Goal: Task Accomplishment & Management: Complete application form

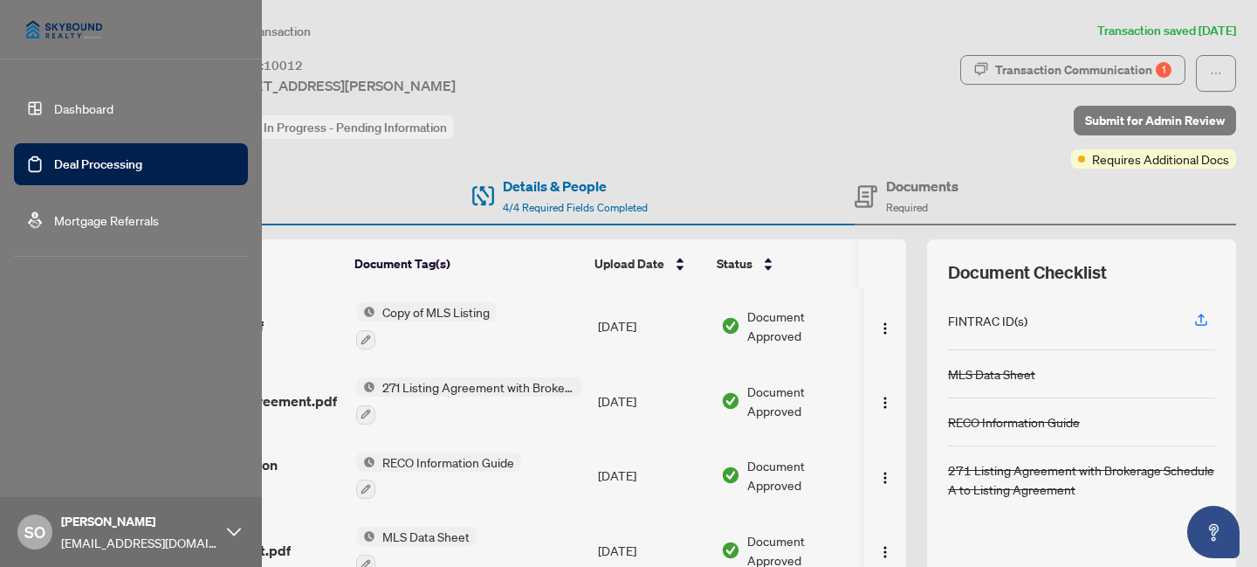
click at [54, 110] on link "Dashboard" at bounding box center [83, 108] width 59 height 16
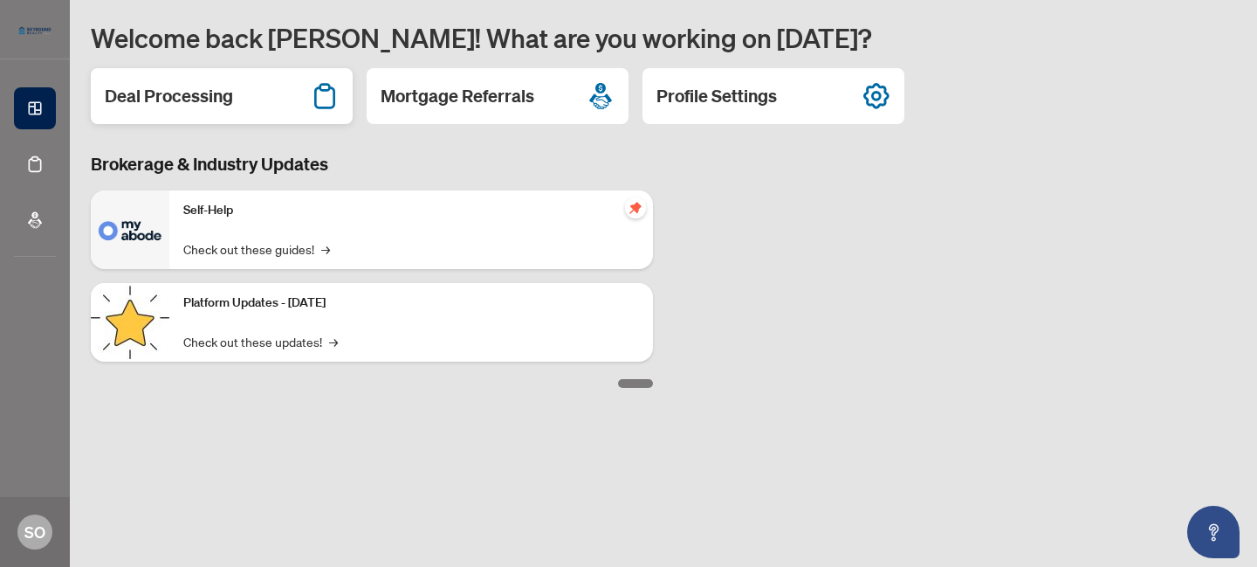
click at [225, 96] on h2 "Deal Processing" at bounding box center [169, 96] width 128 height 24
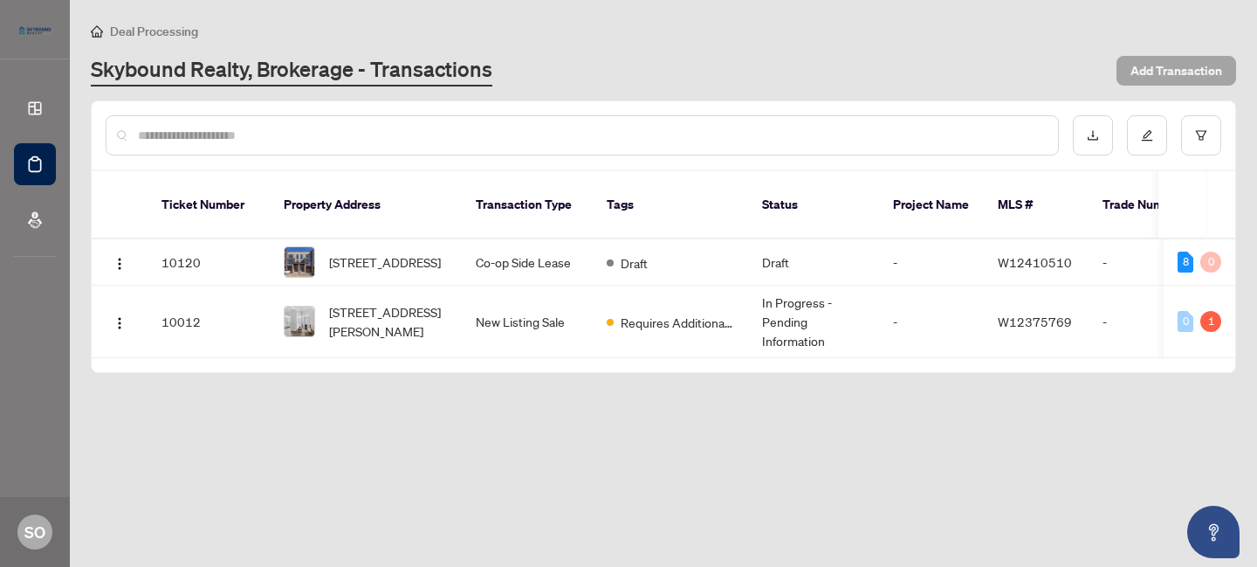
click at [1184, 74] on span "Add Transaction" at bounding box center [1177, 71] width 92 height 28
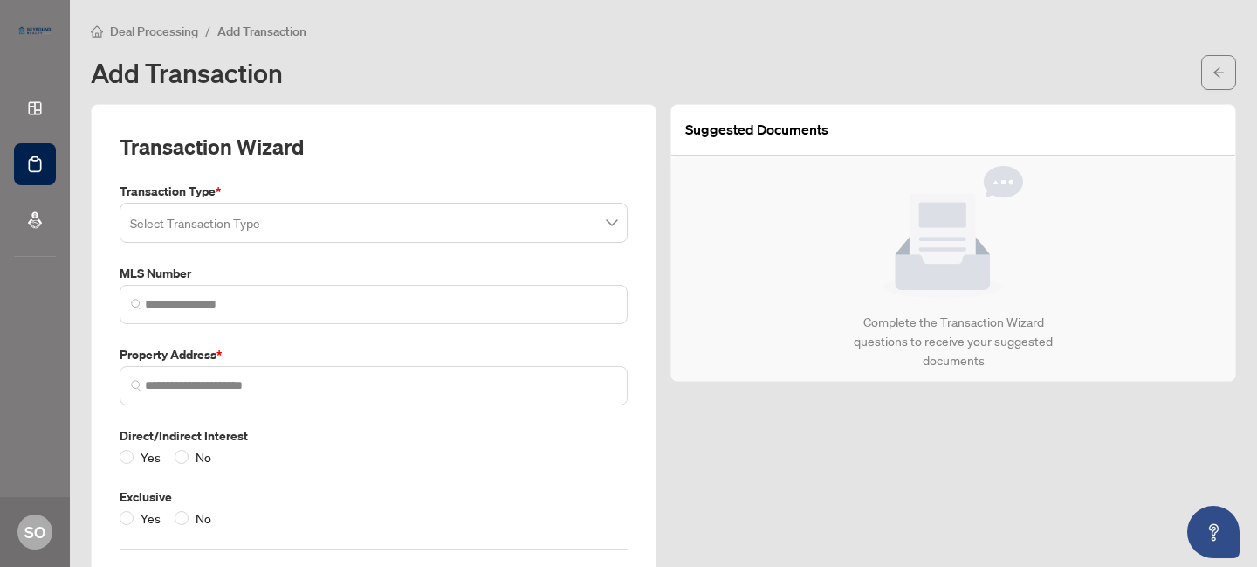
click at [321, 239] on input "search" at bounding box center [365, 225] width 471 height 38
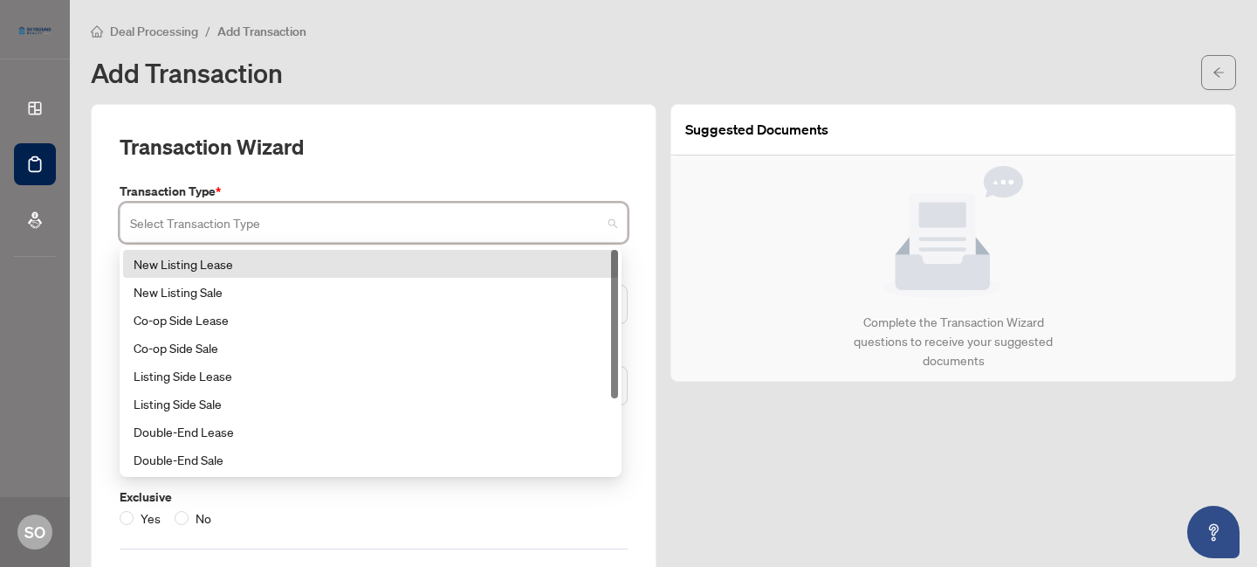
click at [205, 263] on div "New Listing Lease" at bounding box center [371, 263] width 474 height 19
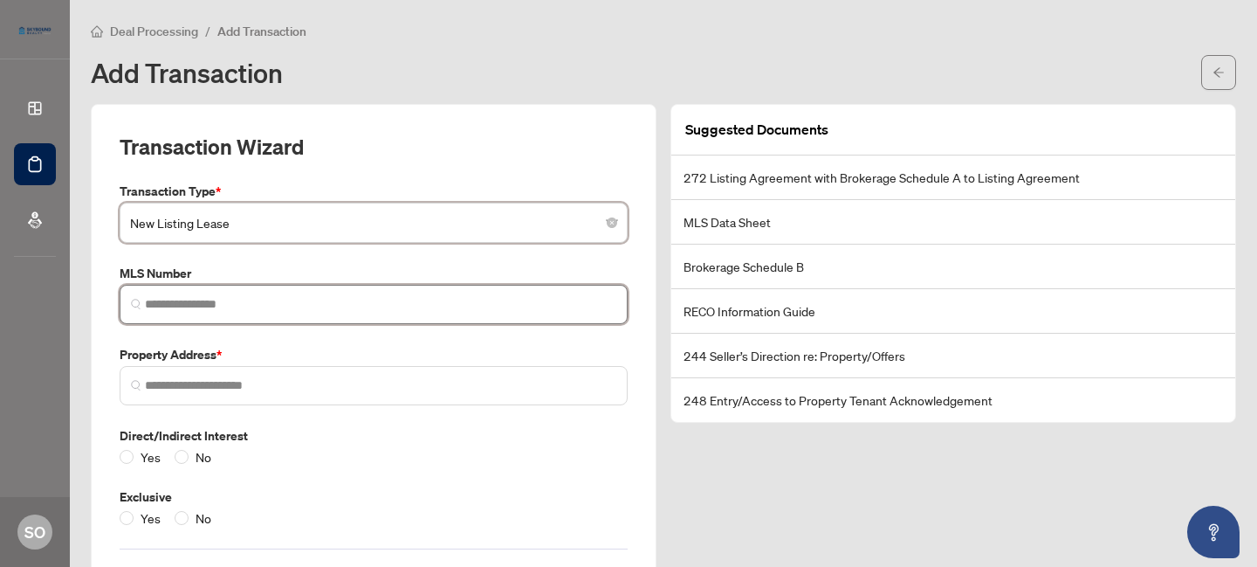
click at [197, 299] on input "search" at bounding box center [380, 304] width 471 height 18
click at [238, 289] on span at bounding box center [374, 304] width 508 height 39
paste input "*********"
type input "*********"
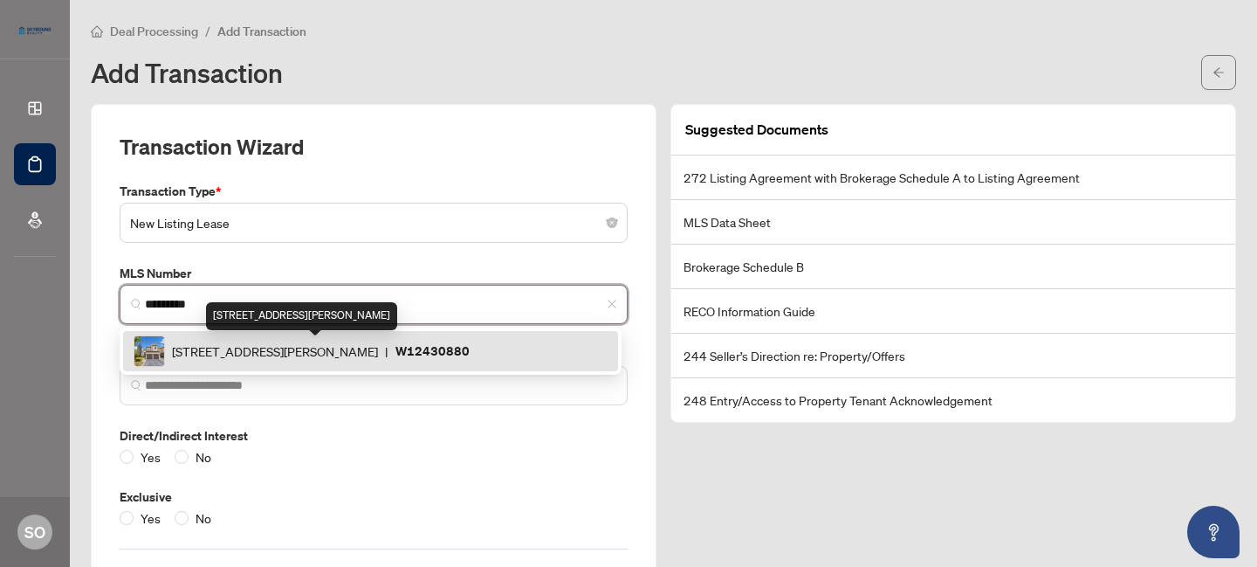
click at [269, 353] on span "[STREET_ADDRESS][PERSON_NAME]" at bounding box center [275, 350] width 206 height 19
type input "**********"
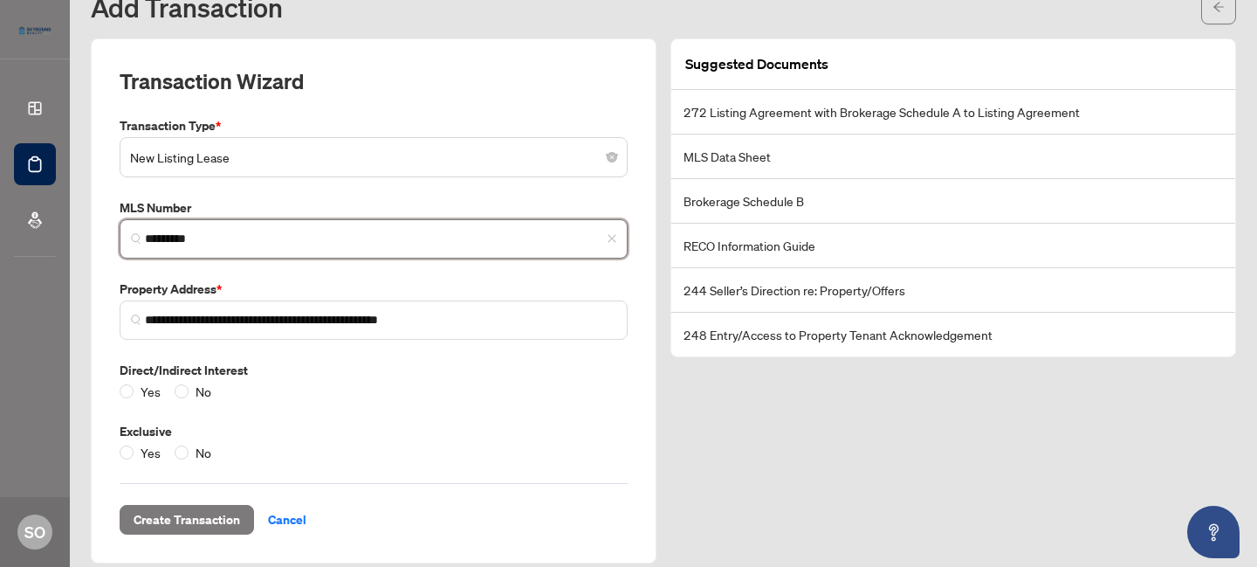
scroll to position [82, 0]
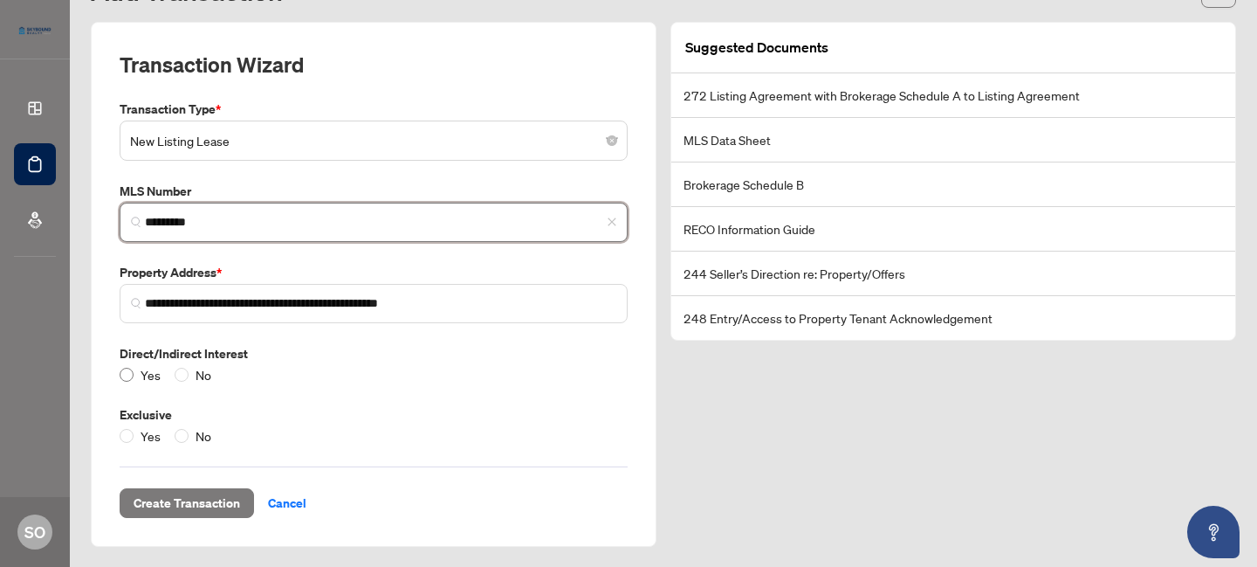
type input "*********"
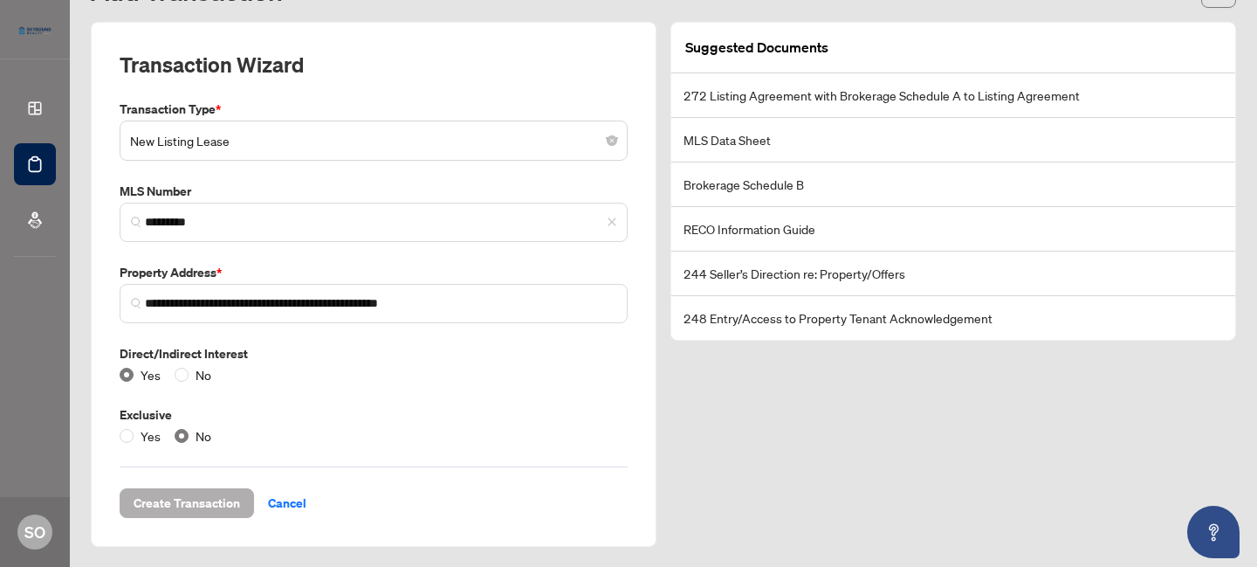
click at [193, 506] on span "Create Transaction" at bounding box center [187, 503] width 107 height 28
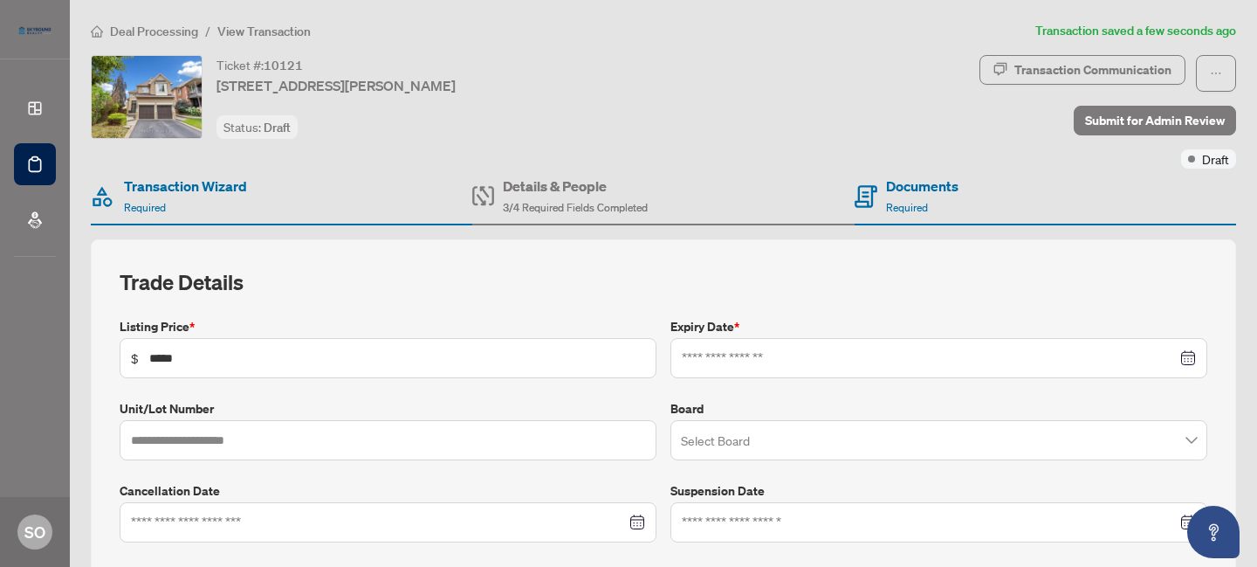
type input "**********"
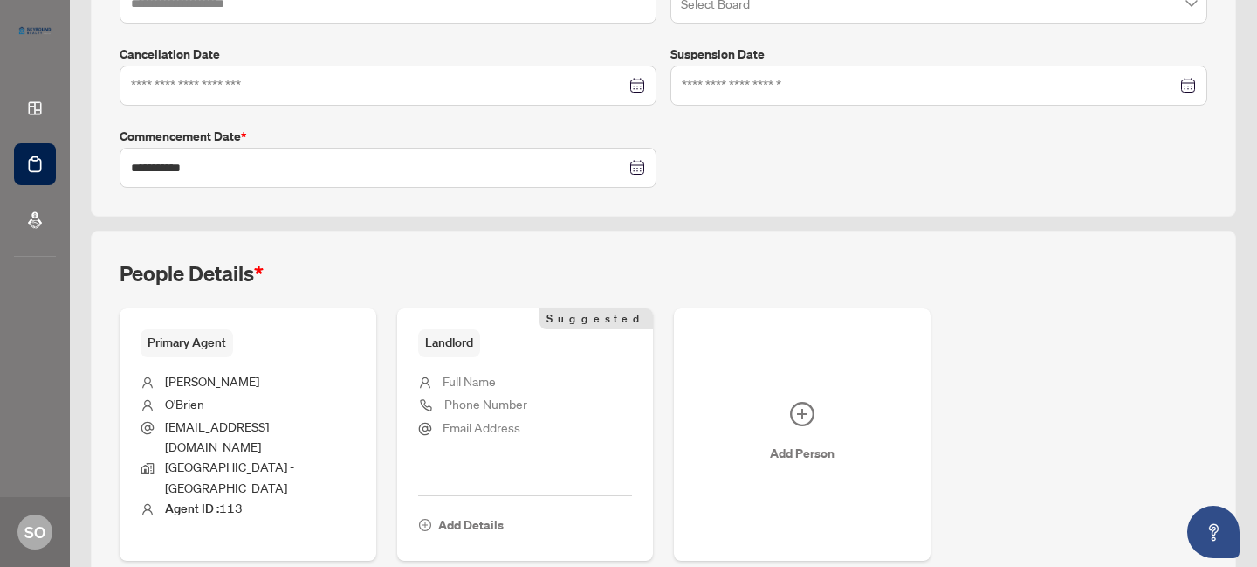
scroll to position [486, 0]
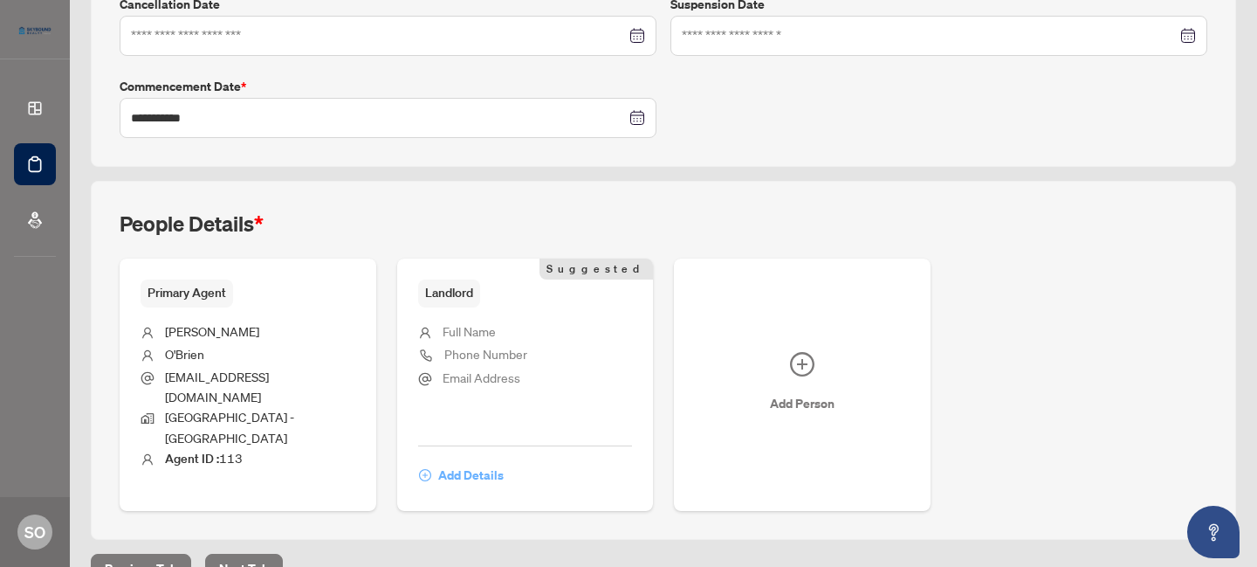
click at [452, 461] on span "Add Details" at bounding box center [470, 475] width 65 height 28
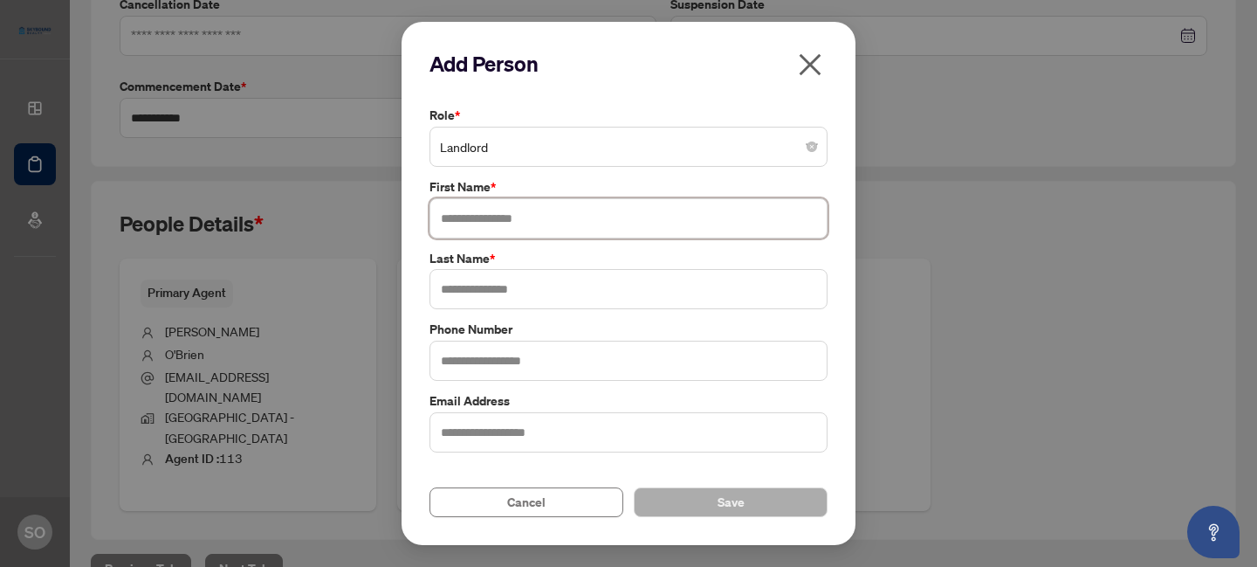
click at [474, 217] on input "text" at bounding box center [629, 218] width 398 height 40
type input "*********"
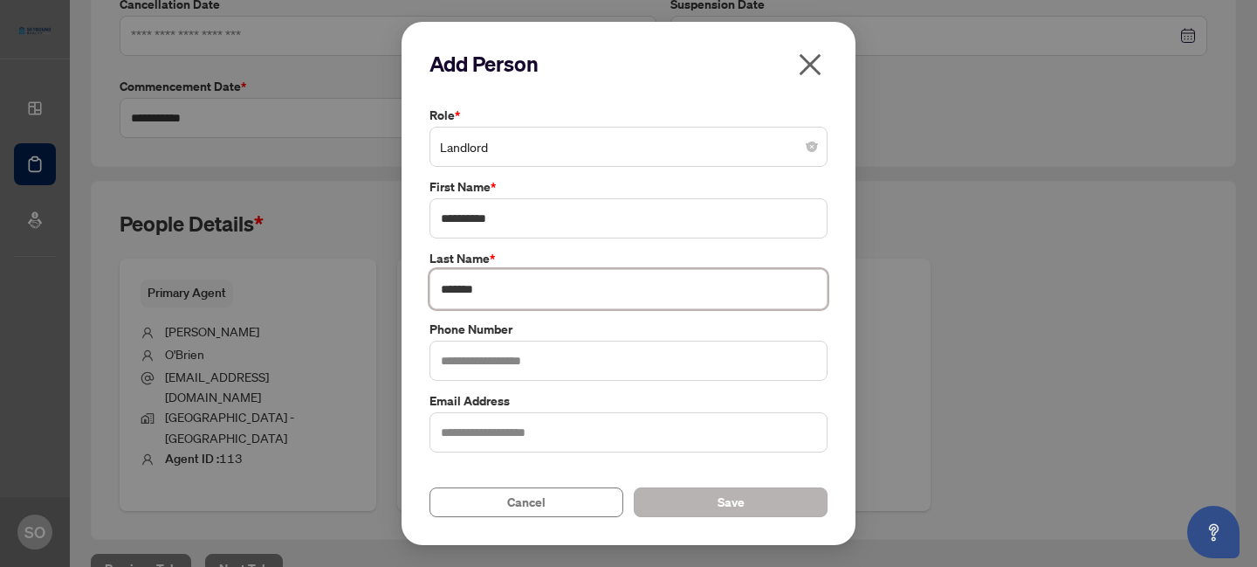
type input "*******"
click at [748, 500] on button "Save" at bounding box center [731, 502] width 194 height 30
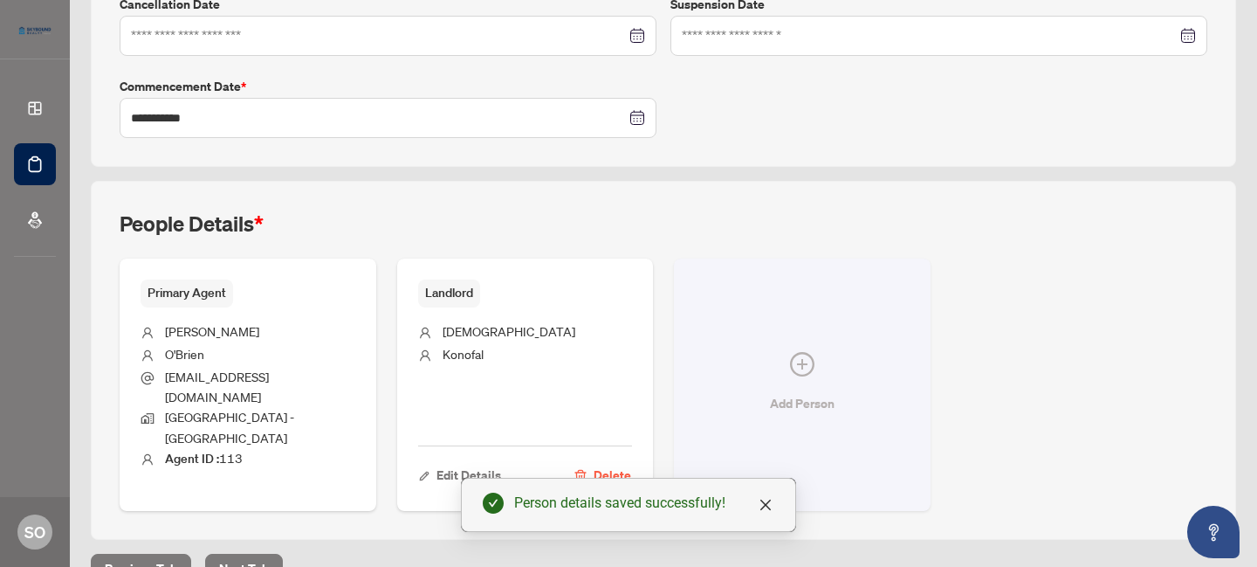
click at [805, 352] on icon "plus-circle" at bounding box center [802, 364] width 24 height 24
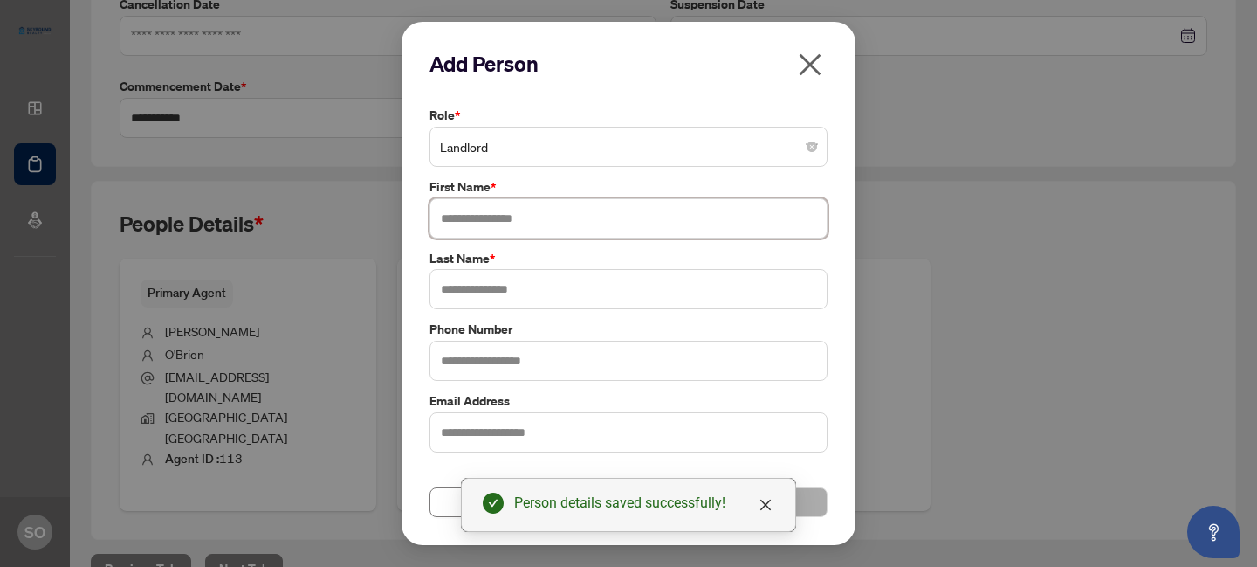
click at [519, 216] on input "text" at bounding box center [629, 218] width 398 height 40
type input "*******"
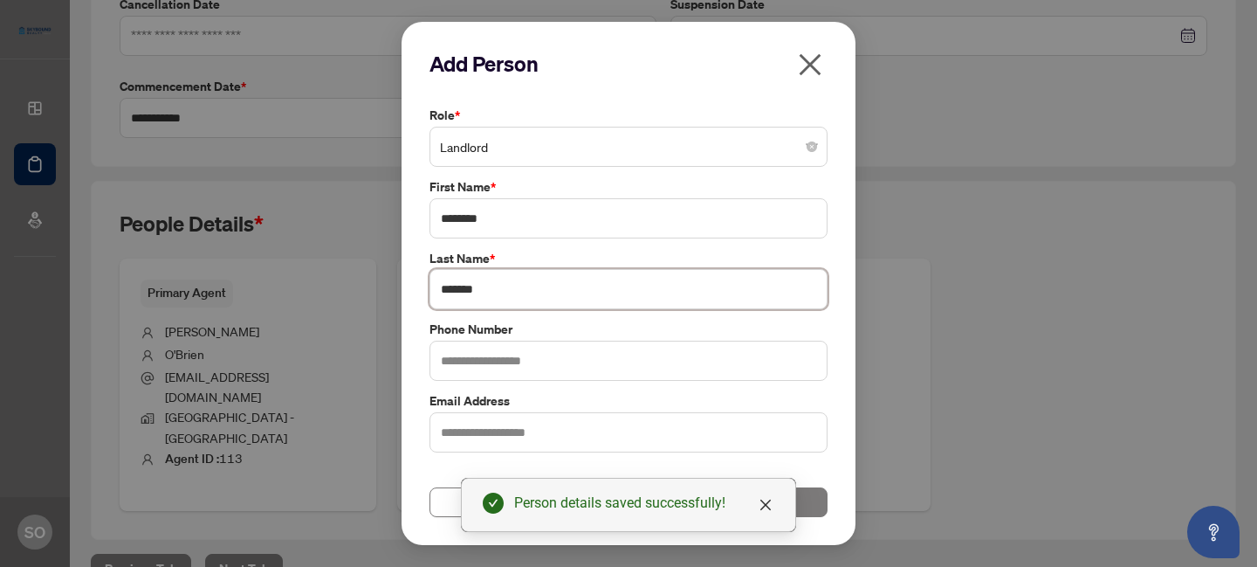
type input "*******"
click at [845, 366] on div "Add Person Role * Landlord First Name * ******* Last Name * ******* Phone Numbe…" at bounding box center [629, 284] width 454 height 524
click at [803, 497] on button "Save" at bounding box center [731, 502] width 194 height 30
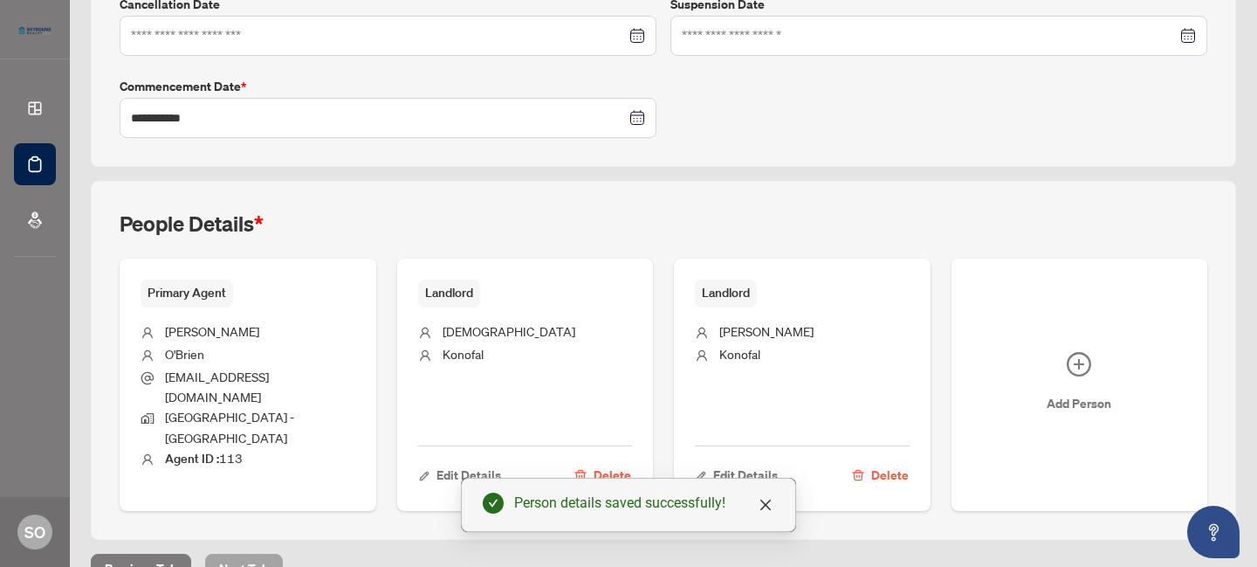
click at [236, 554] on span "Next Tab" at bounding box center [244, 568] width 50 height 28
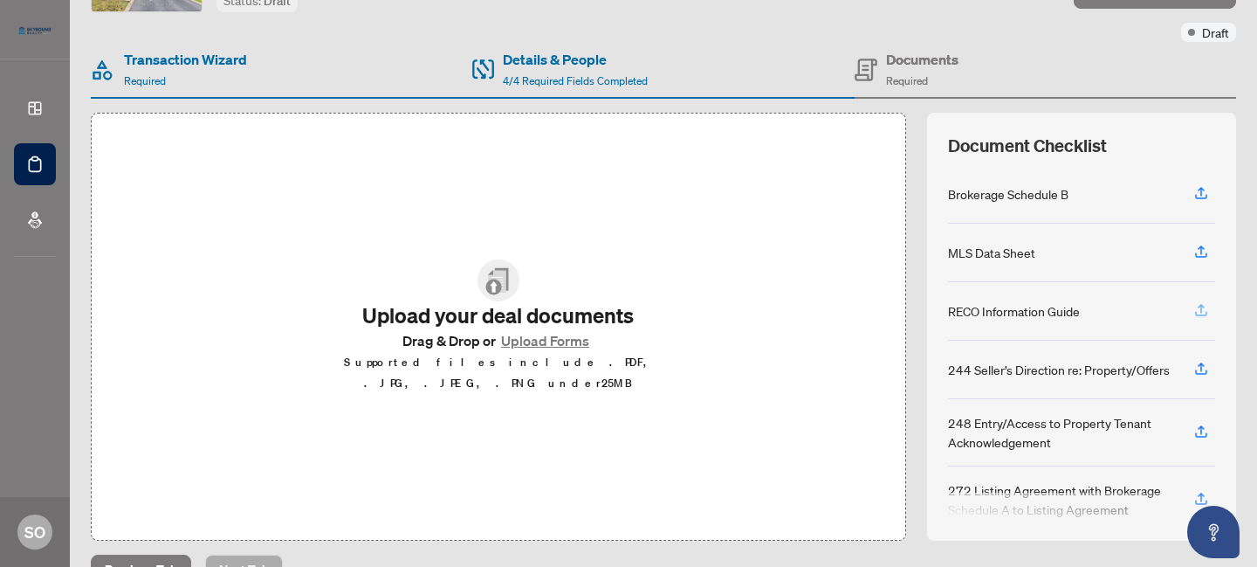
click at [1194, 302] on icon "button" at bounding box center [1202, 310] width 16 height 16
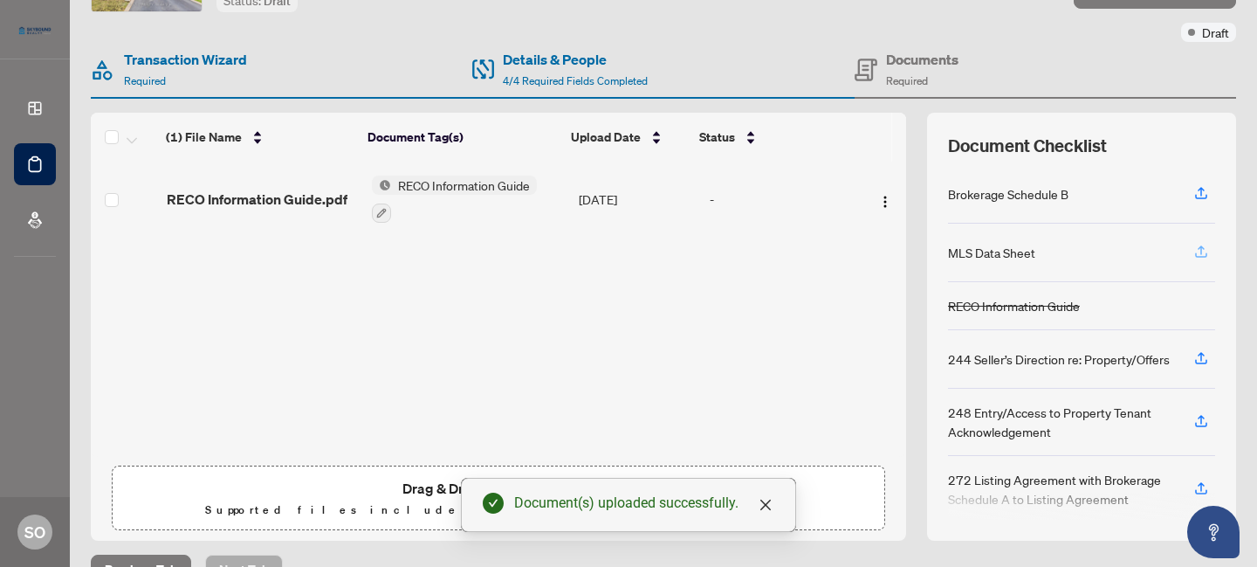
click at [1195, 253] on icon "button" at bounding box center [1201, 254] width 12 height 4
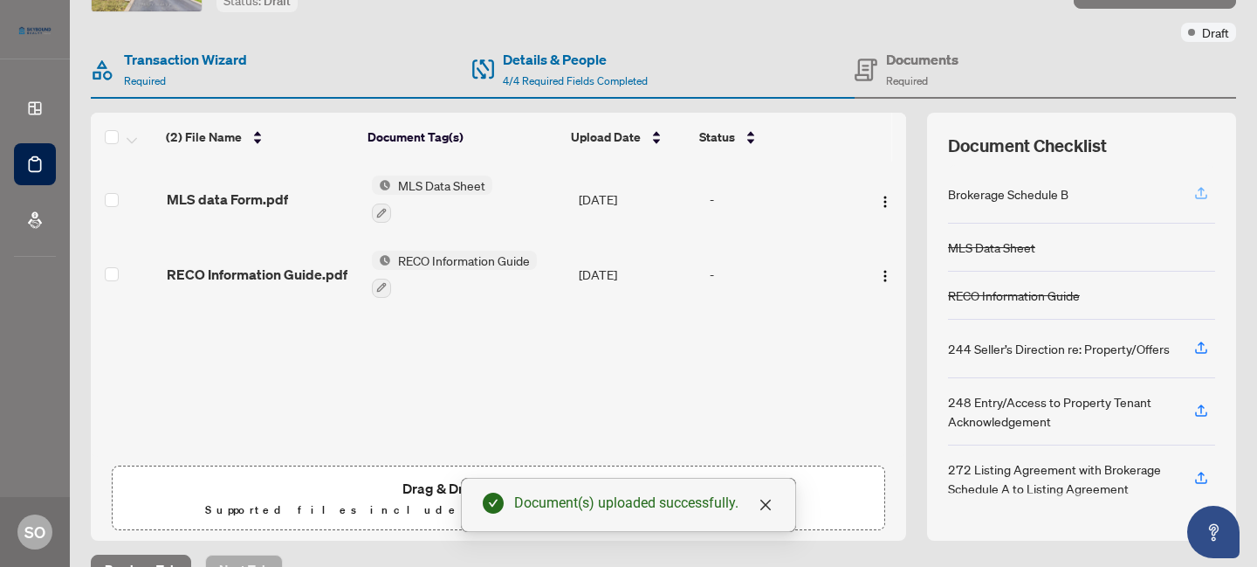
click at [1198, 190] on icon "button" at bounding box center [1201, 191] width 7 height 9
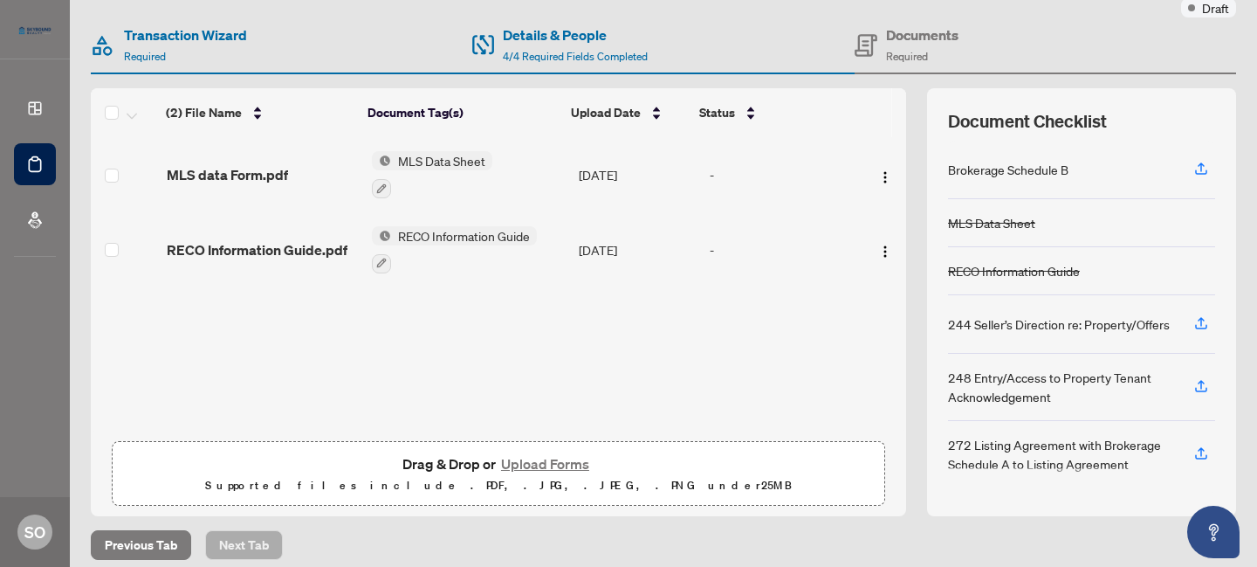
scroll to position [163, 0]
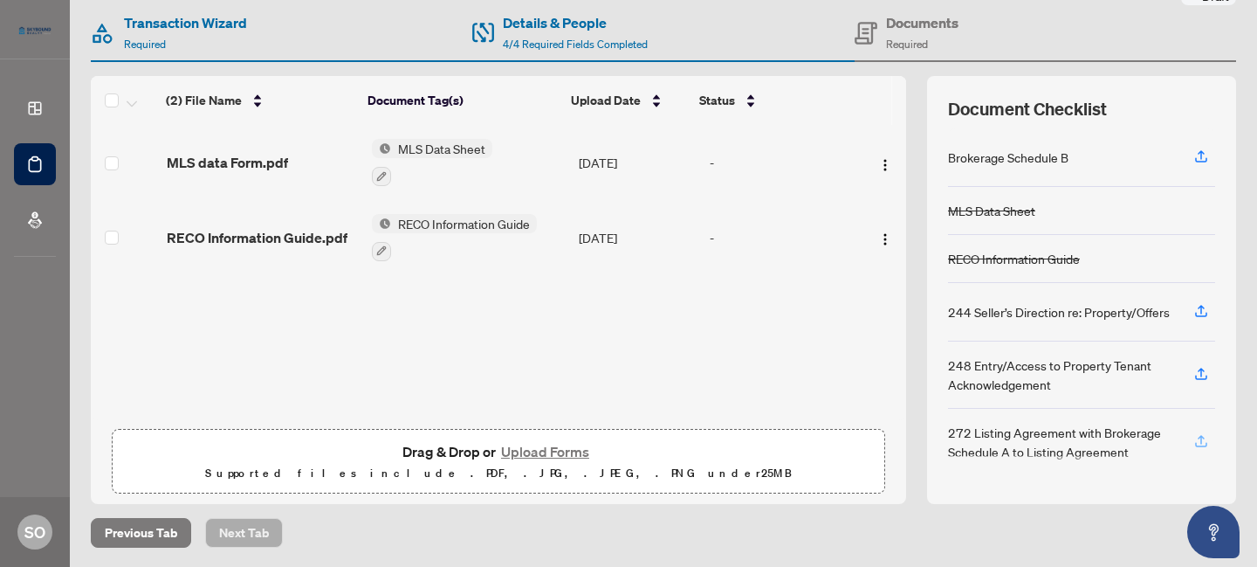
click at [1194, 435] on icon "button" at bounding box center [1202, 441] width 16 height 16
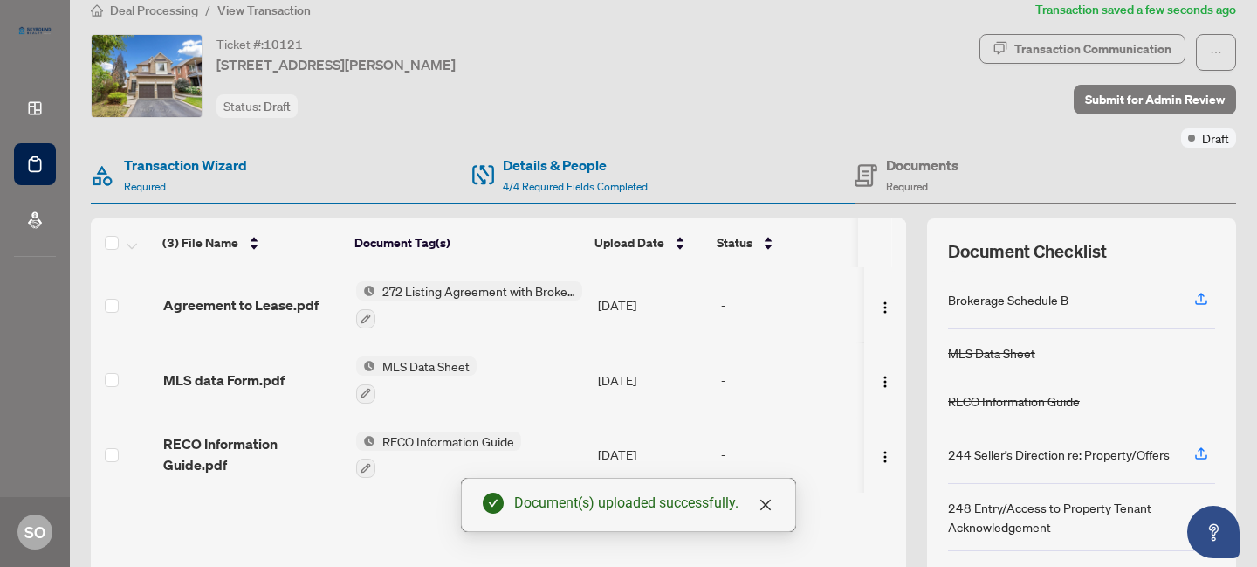
scroll to position [0, 0]
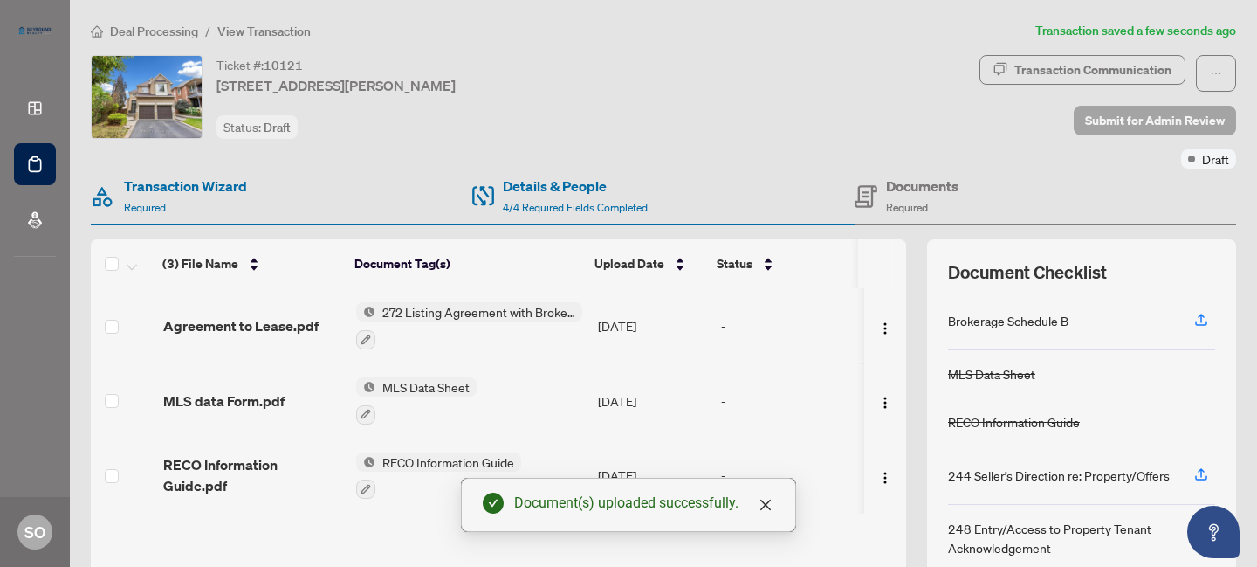
click at [1165, 124] on span "Submit for Admin Review" at bounding box center [1155, 121] width 140 height 28
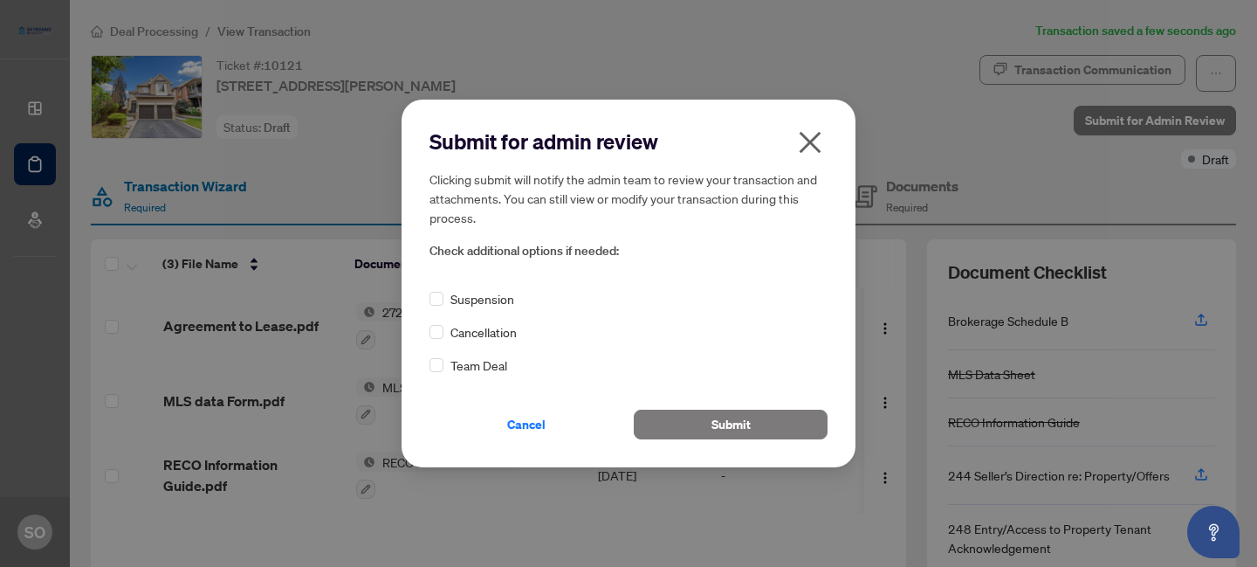
click at [803, 151] on icon "close" at bounding box center [810, 142] width 28 height 28
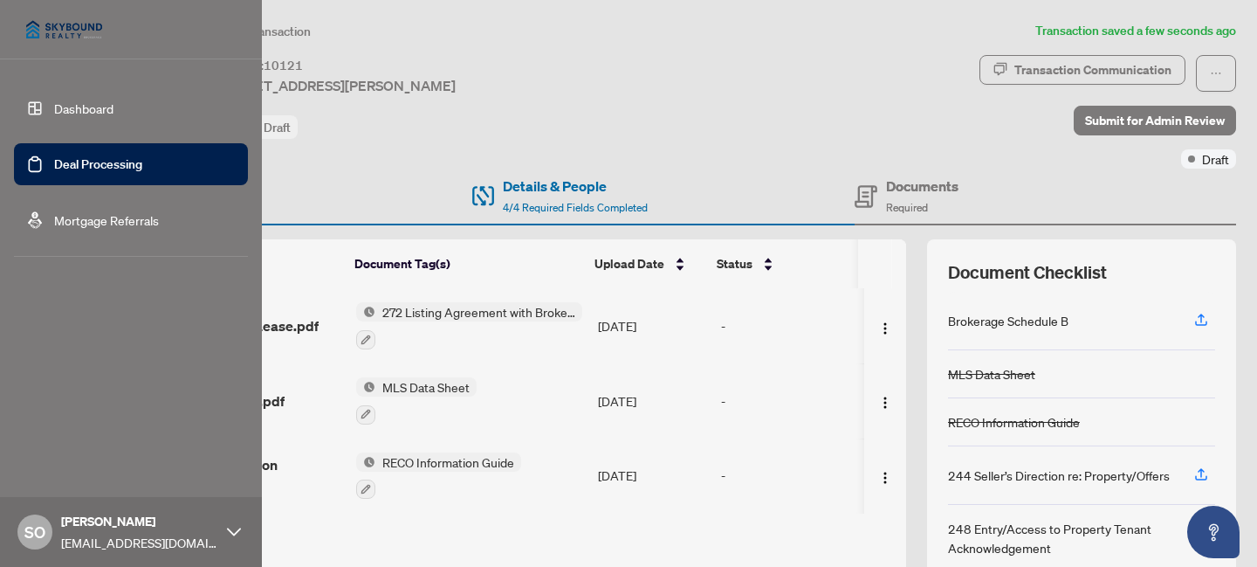
click at [54, 100] on link "Dashboard" at bounding box center [83, 108] width 59 height 16
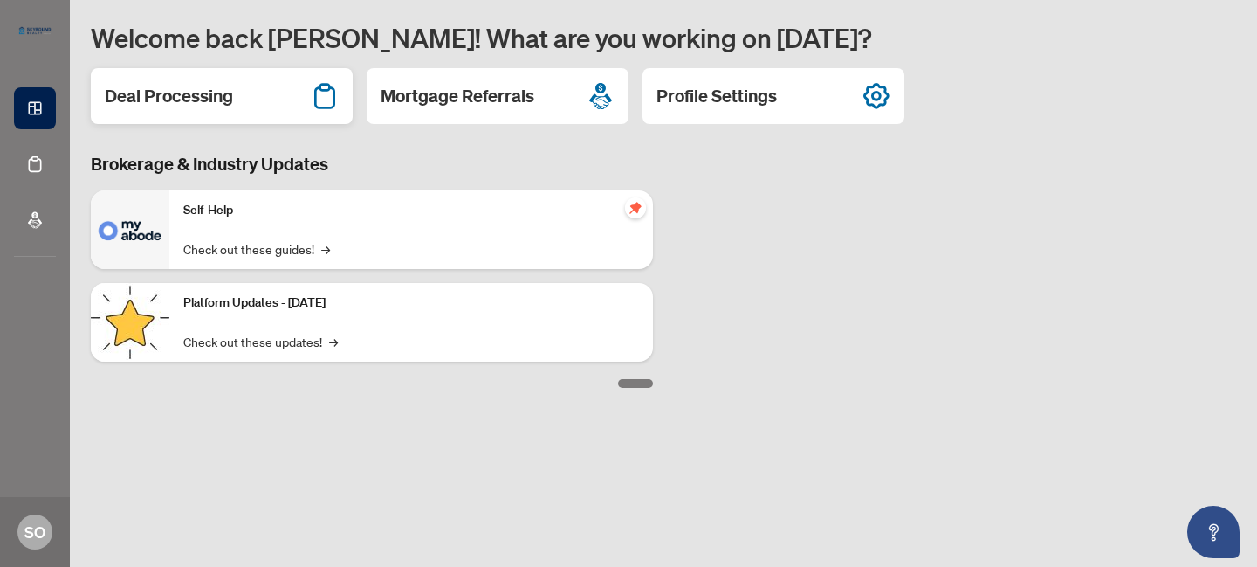
click at [282, 107] on div "Deal Processing" at bounding box center [222, 96] width 262 height 56
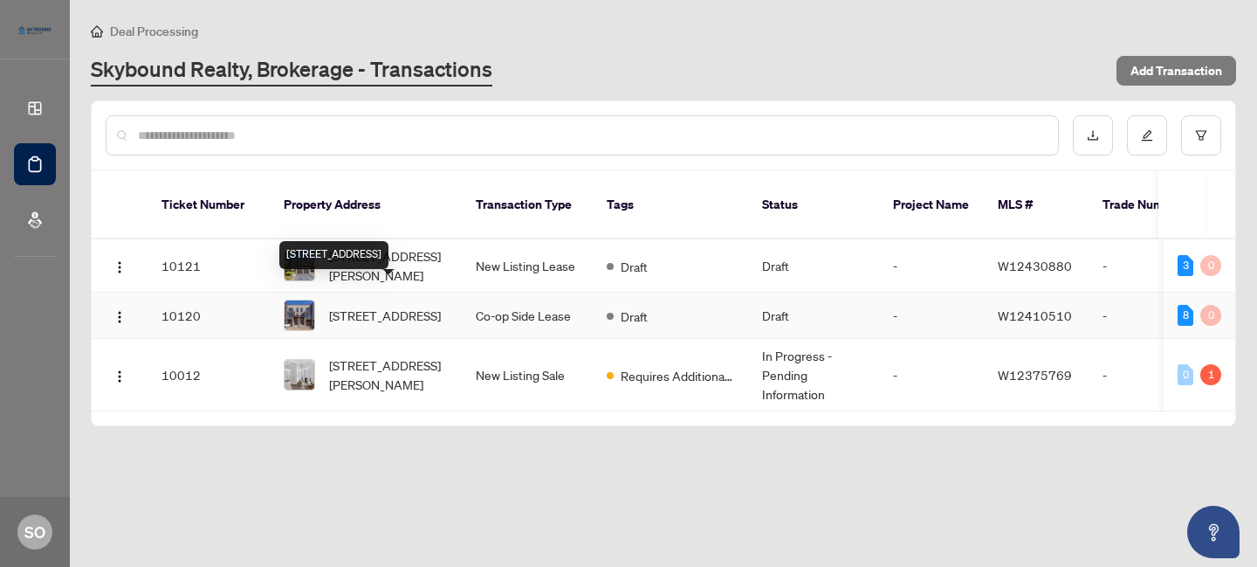
click at [376, 306] on span "[STREET_ADDRESS]" at bounding box center [385, 315] width 112 height 19
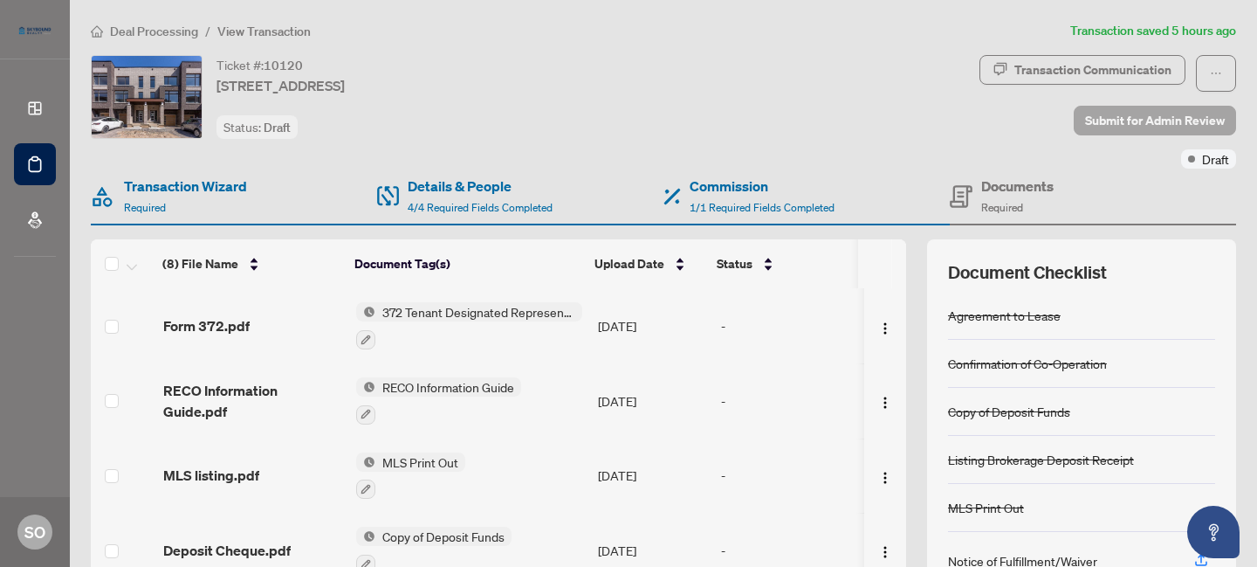
click at [1177, 121] on span "Submit for Admin Review" at bounding box center [1155, 121] width 140 height 28
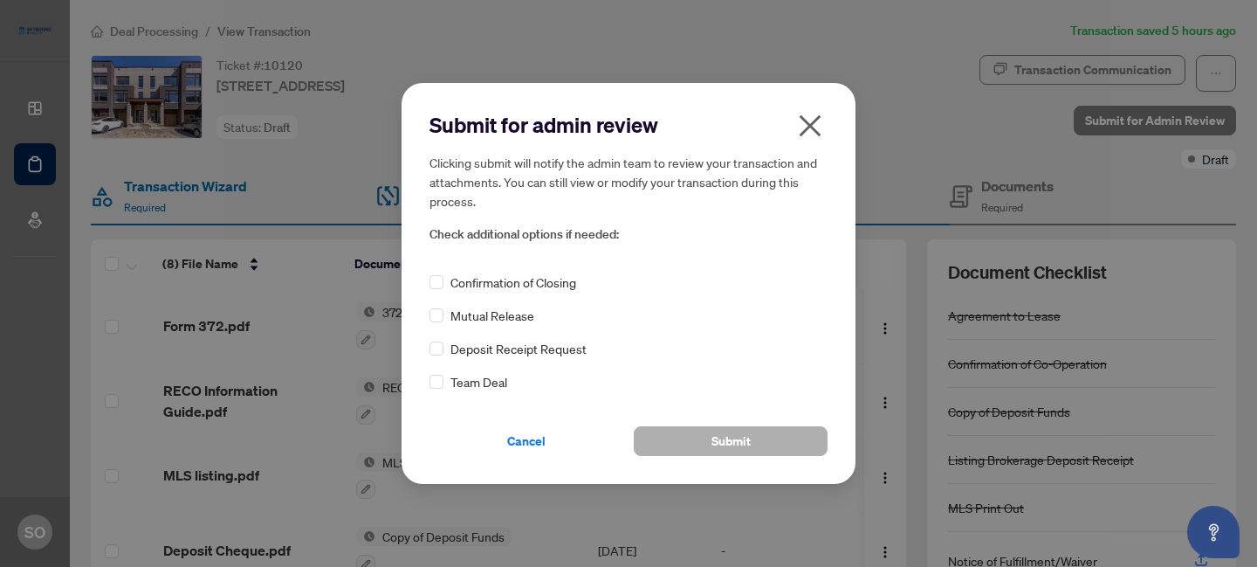
click at [746, 437] on span "Submit" at bounding box center [731, 441] width 39 height 28
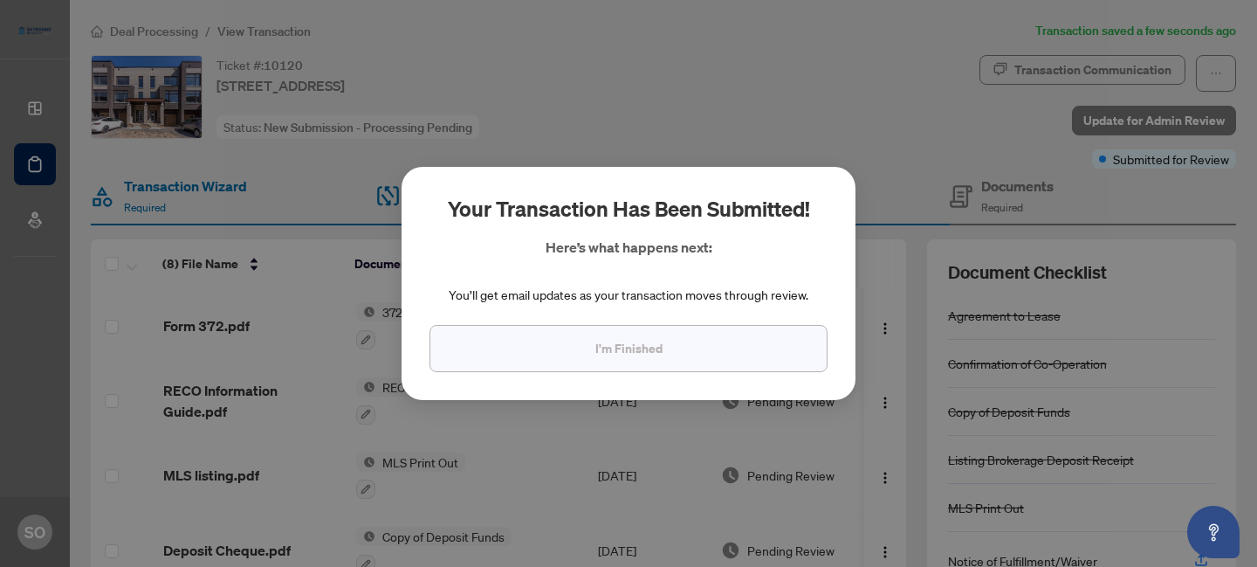
click at [659, 361] on button "I'm Finished" at bounding box center [629, 348] width 398 height 47
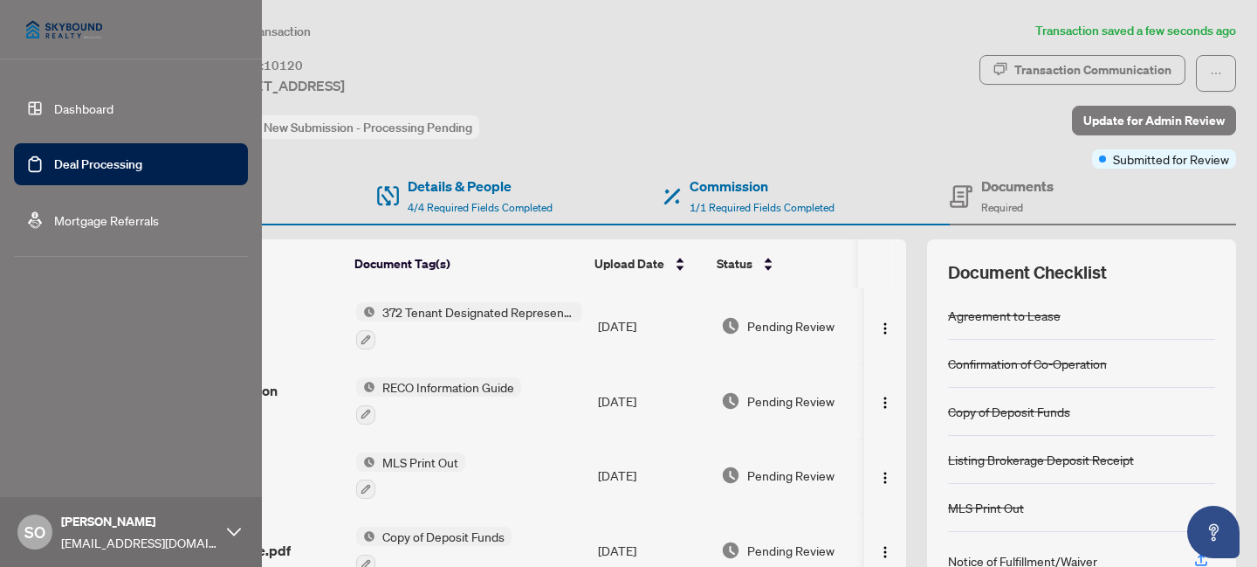
click at [114, 116] on link "Dashboard" at bounding box center [83, 108] width 59 height 16
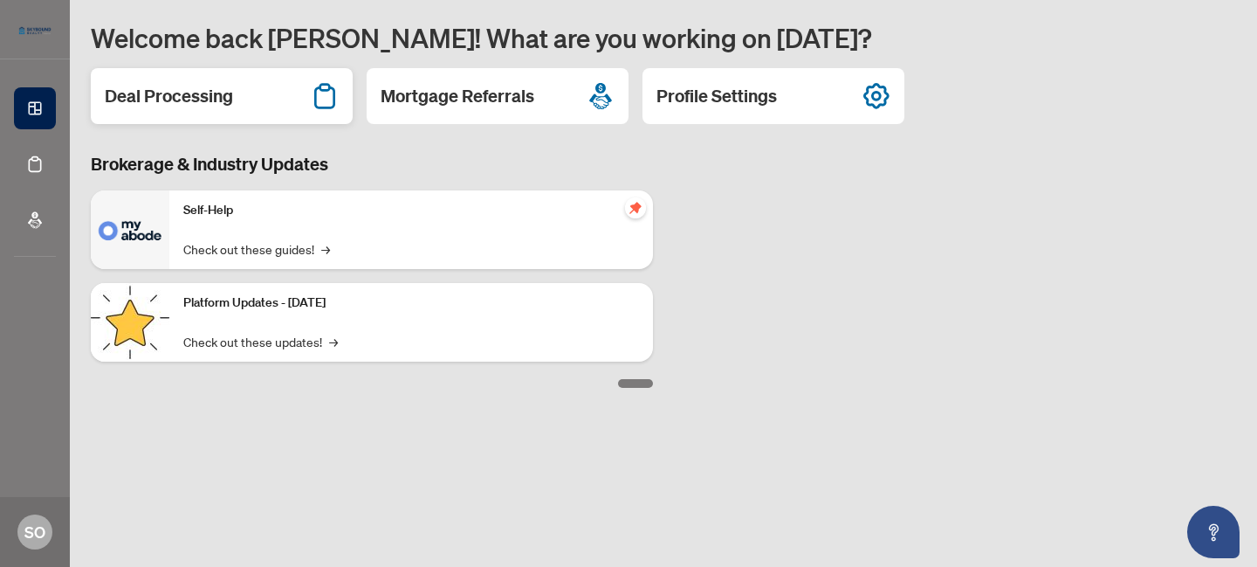
click at [217, 108] on div "Deal Processing" at bounding box center [222, 96] width 262 height 56
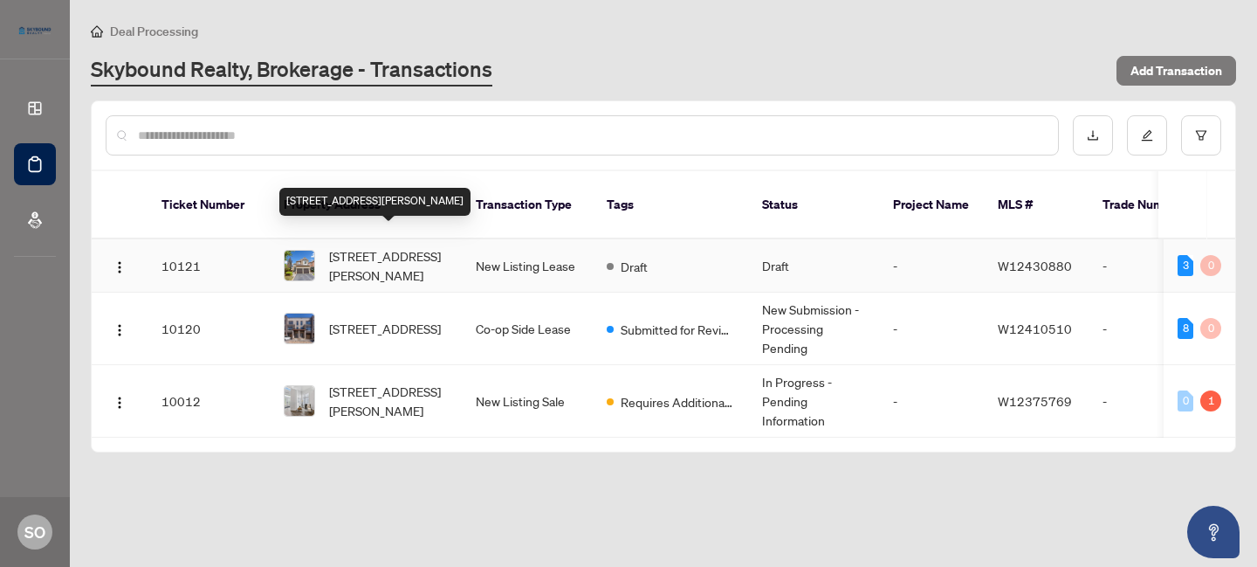
click at [409, 252] on span "[STREET_ADDRESS][PERSON_NAME]" at bounding box center [388, 265] width 119 height 38
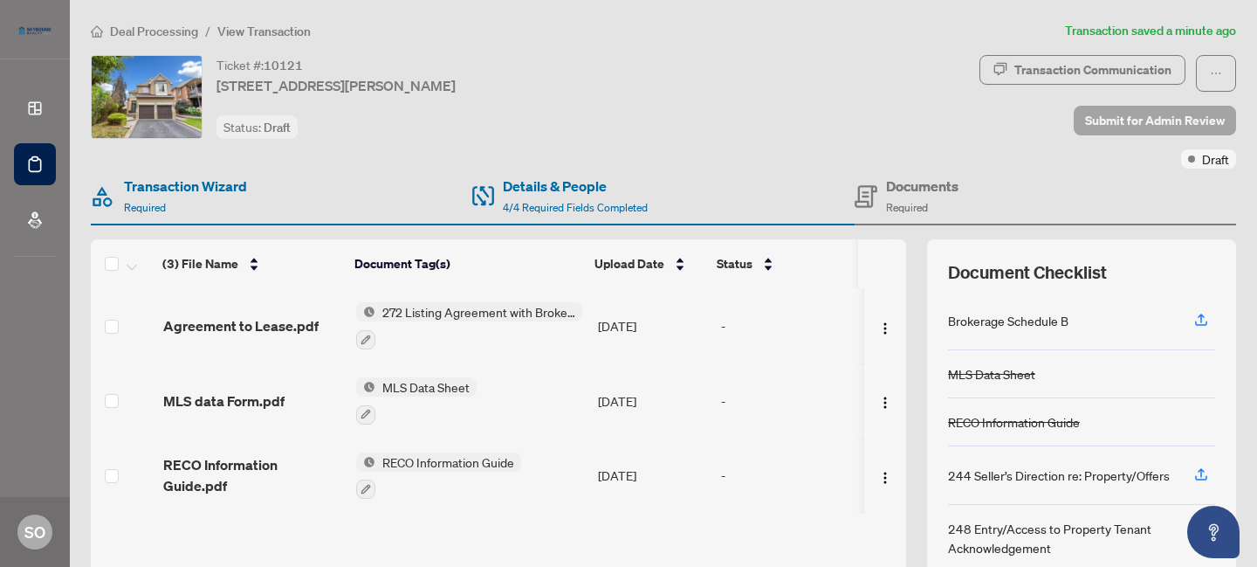
click at [1141, 124] on span "Submit for Admin Review" at bounding box center [1155, 121] width 140 height 28
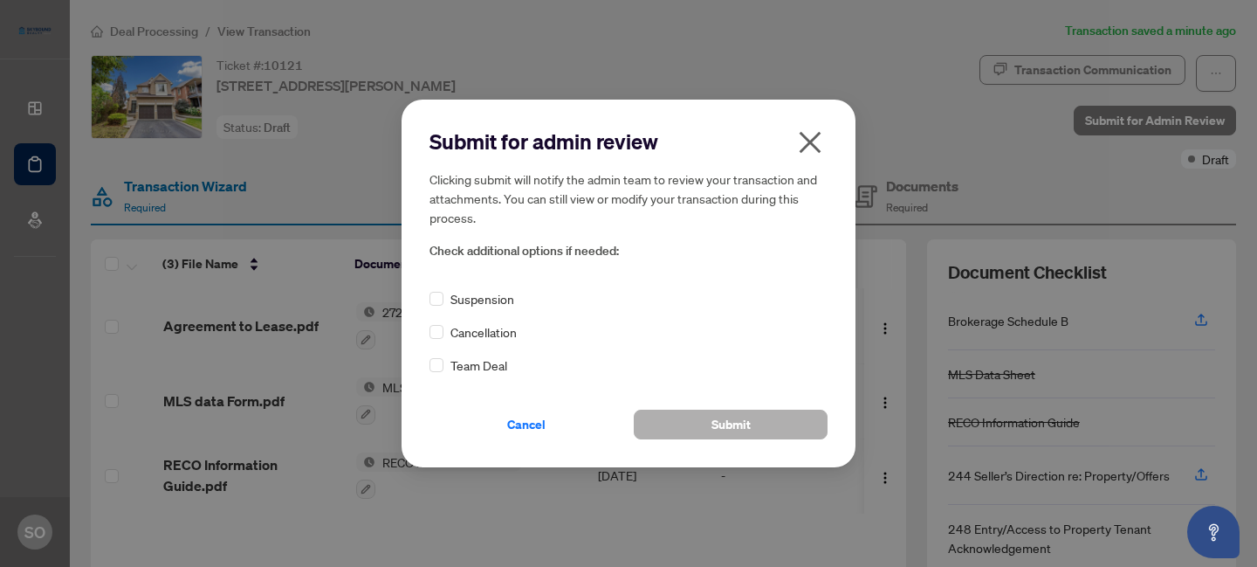
click at [750, 418] on button "Submit" at bounding box center [731, 424] width 194 height 30
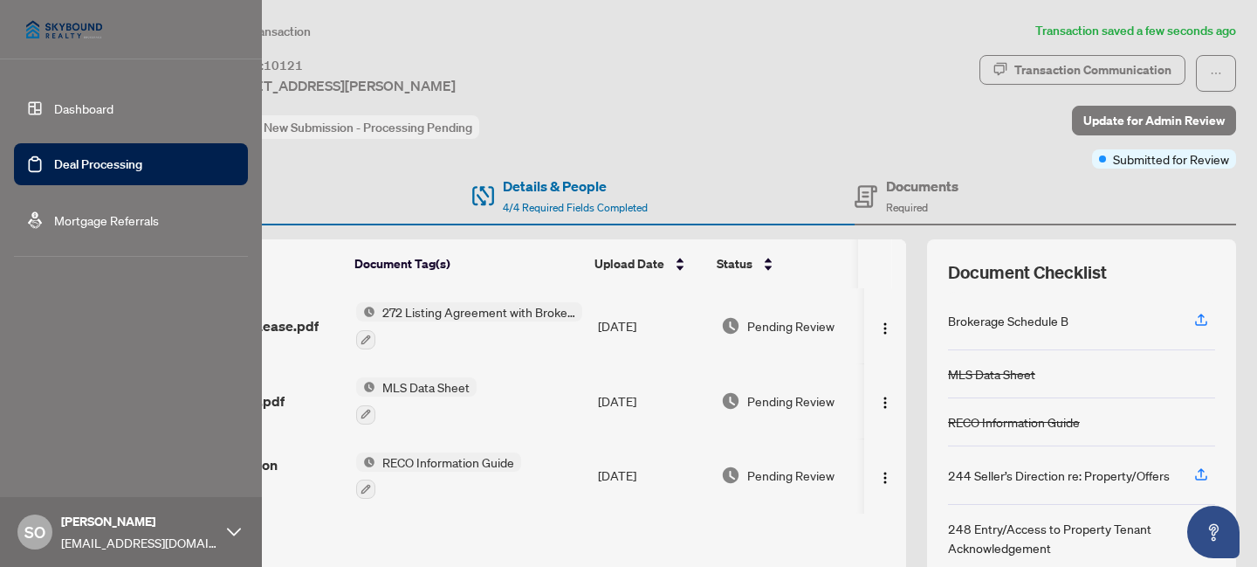
click at [37, 109] on body "Dashboard Deal Processing Mortgage Referrals SO [PERSON_NAME] [EMAIL_ADDRESS][D…" at bounding box center [628, 283] width 1257 height 567
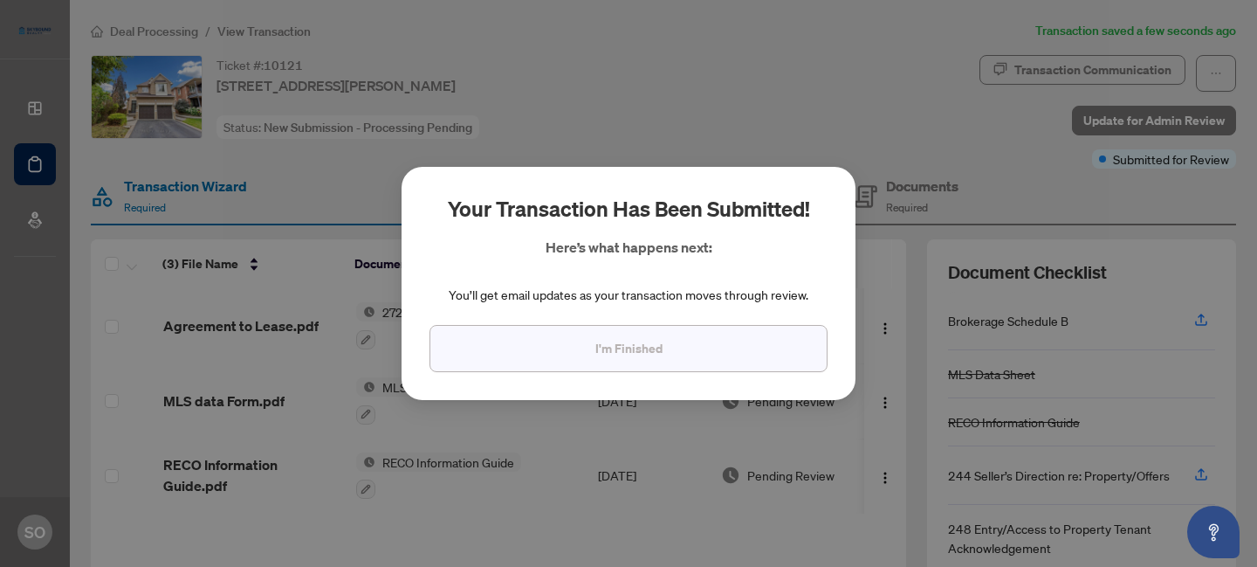
click at [647, 347] on span "I'm Finished" at bounding box center [628, 348] width 67 height 28
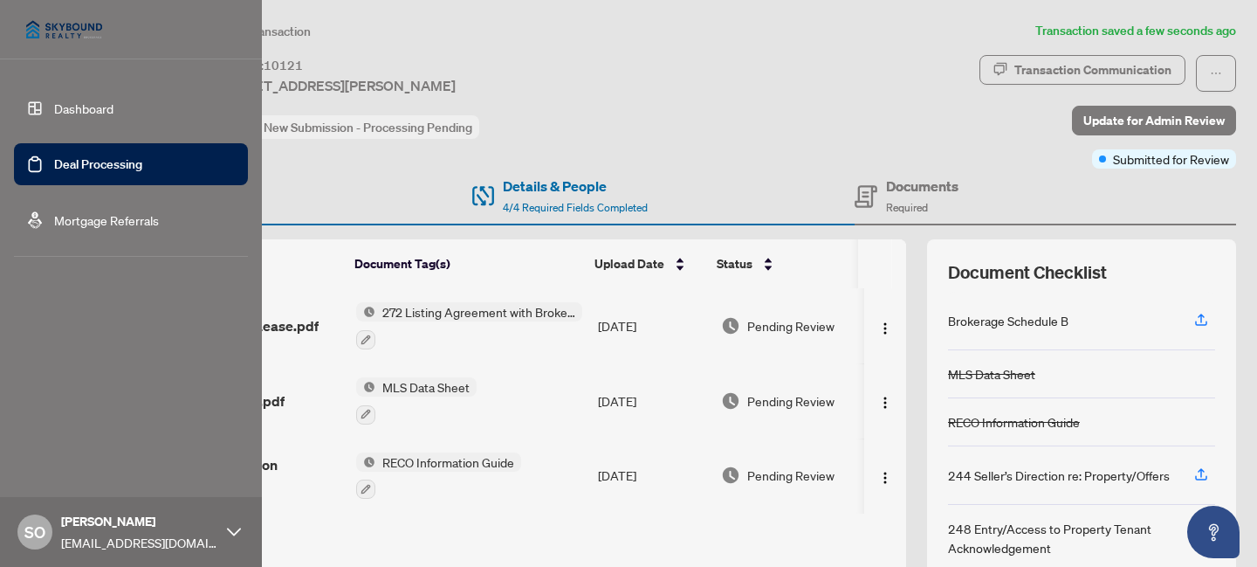
click at [54, 104] on link "Dashboard" at bounding box center [83, 108] width 59 height 16
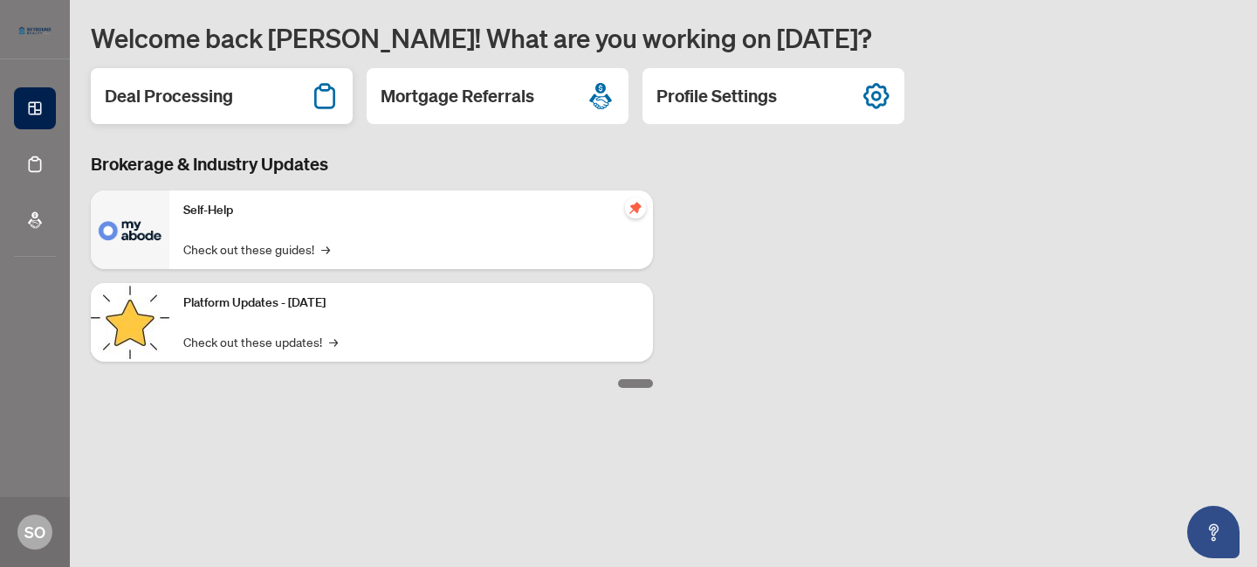
click at [251, 93] on div "Deal Processing" at bounding box center [222, 96] width 262 height 56
